Goal: Check status: Check status

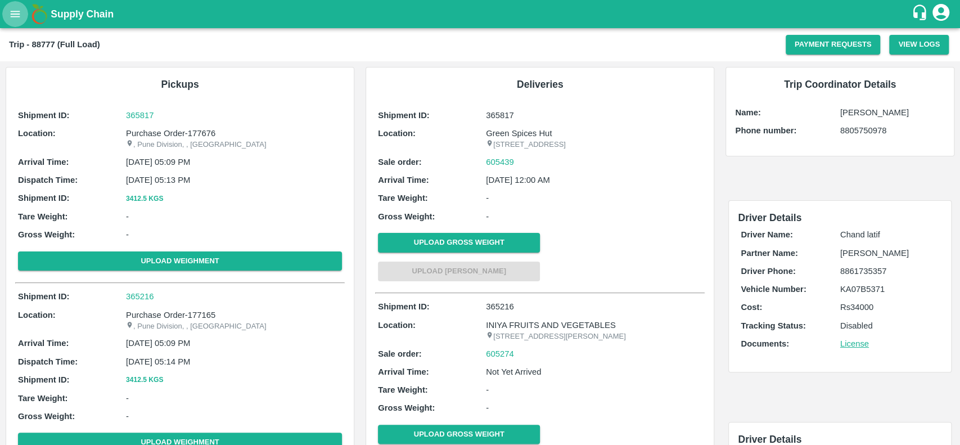
click at [12, 11] on icon "open drawer" at bounding box center [16, 14] width 10 height 6
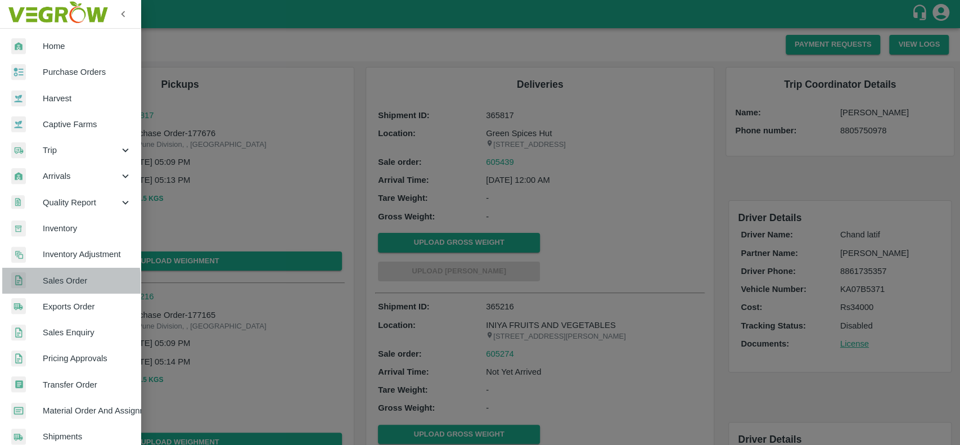
click at [49, 283] on span "Sales Order" at bounding box center [87, 280] width 89 height 12
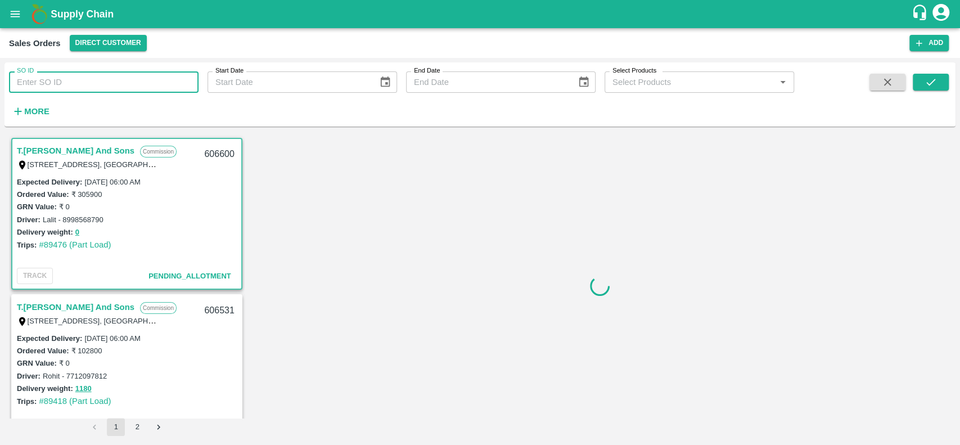
click at [38, 81] on input "SO ID" at bounding box center [103, 81] width 189 height 21
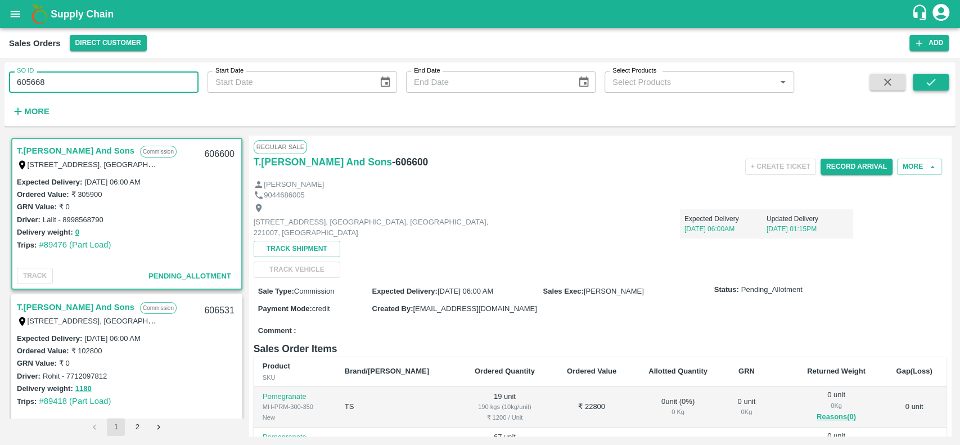
type input "605668"
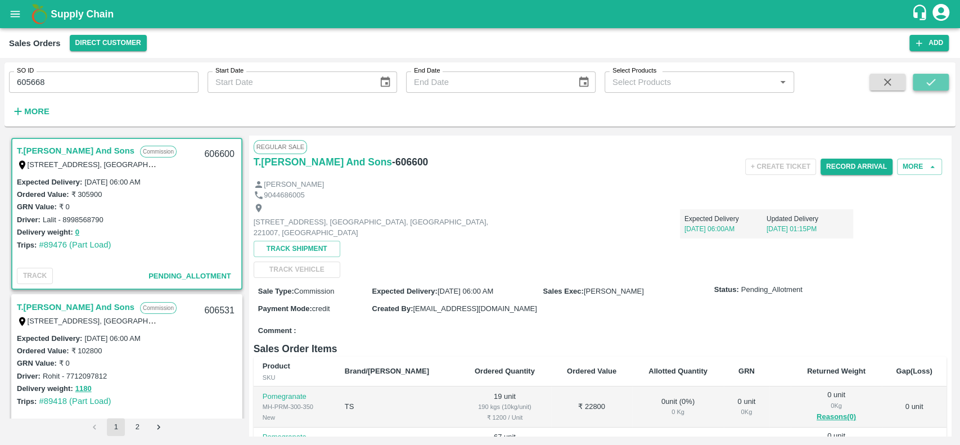
click at [932, 79] on icon "submit" at bounding box center [930, 82] width 12 height 12
